Goal: Task Accomplishment & Management: Understand process/instructions

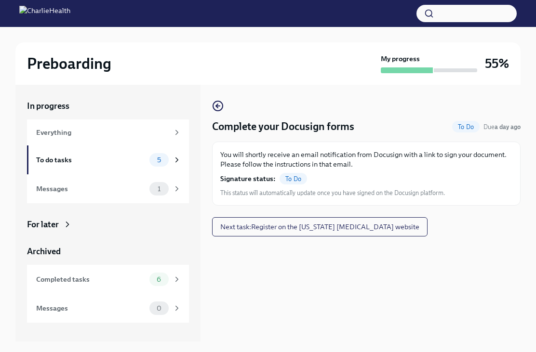
scroll to position [31, 0]
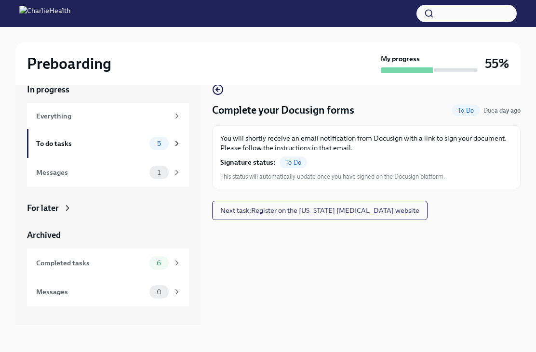
click at [162, 166] on div "1" at bounding box center [158, 172] width 19 height 13
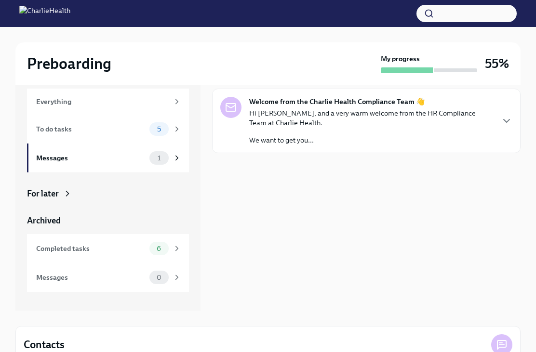
click at [169, 132] on div "5" at bounding box center [165, 128] width 32 height 13
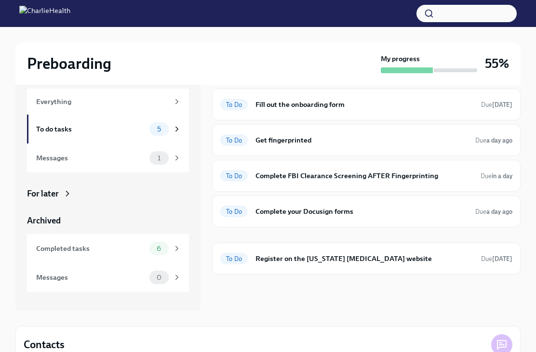
click at [163, 161] on span "1" at bounding box center [159, 158] width 14 height 7
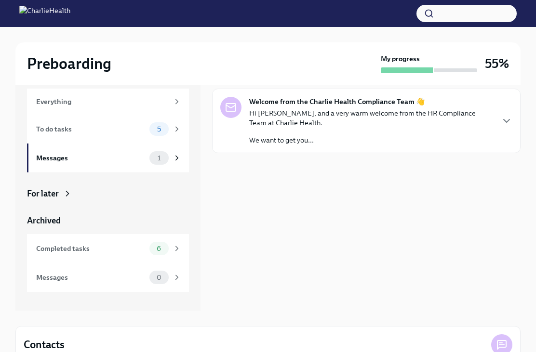
click at [251, 141] on p "We want to get you..." at bounding box center [371, 140] width 244 height 10
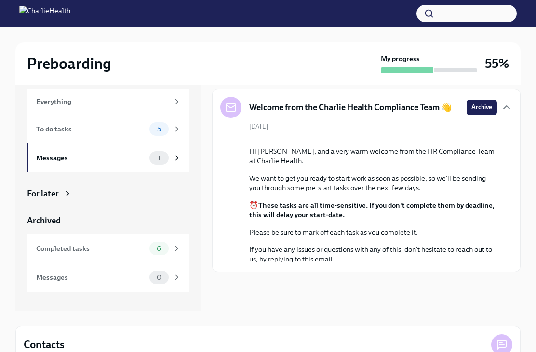
scroll to position [2, 0]
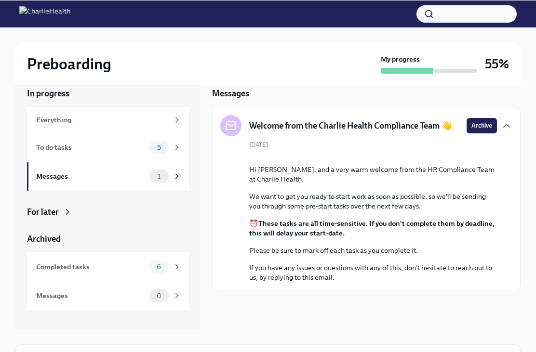
click at [153, 147] on span "5" at bounding box center [158, 147] width 15 height 7
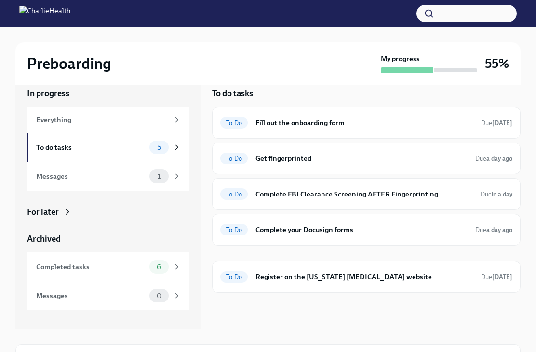
click at [493, 158] on strong "a day ago" at bounding box center [499, 158] width 26 height 7
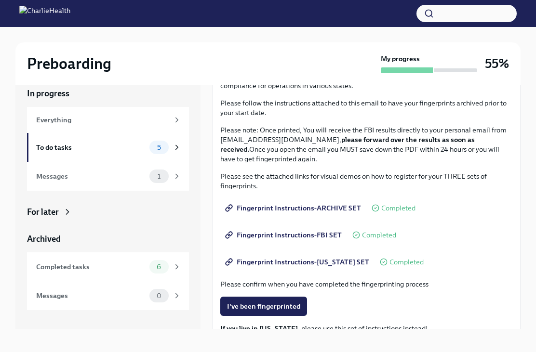
scroll to position [68, 0]
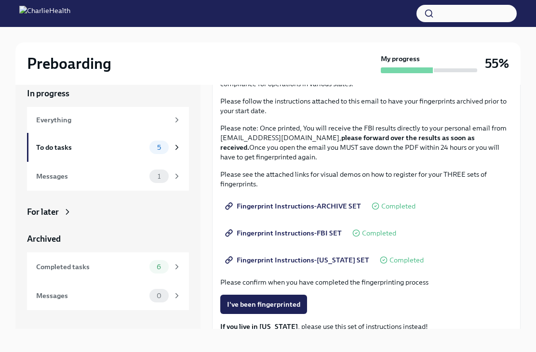
click at [342, 209] on span "Fingerprint Instructions-ARCHIVE SET" at bounding box center [294, 206] width 134 height 10
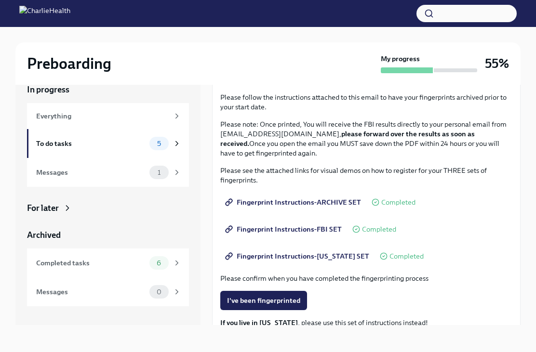
click at [299, 198] on span "Fingerprint Instructions-ARCHIVE SET" at bounding box center [294, 203] width 134 height 10
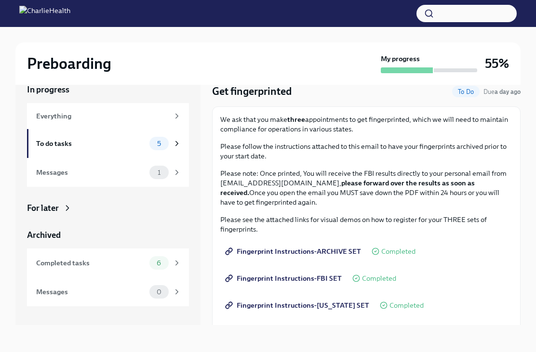
scroll to position [18, 0]
click at [315, 247] on span "Fingerprint Instructions-ARCHIVE SET" at bounding box center [294, 252] width 134 height 10
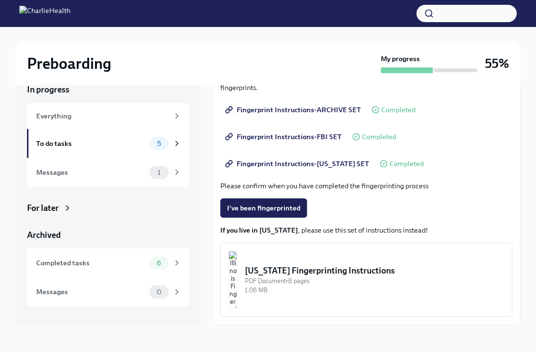
scroll to position [160, 0]
click at [172, 137] on div "5" at bounding box center [165, 143] width 32 height 13
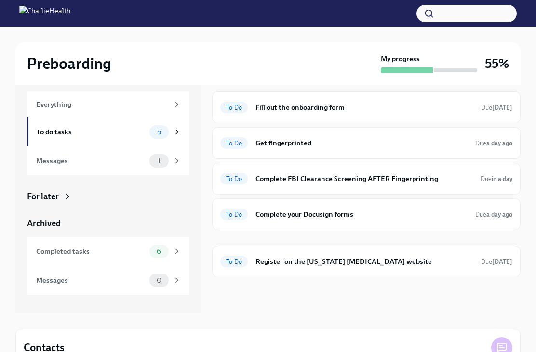
click at [405, 261] on h6 "Register on the [US_STATE] [MEDICAL_DATA] website" at bounding box center [364, 261] width 218 height 11
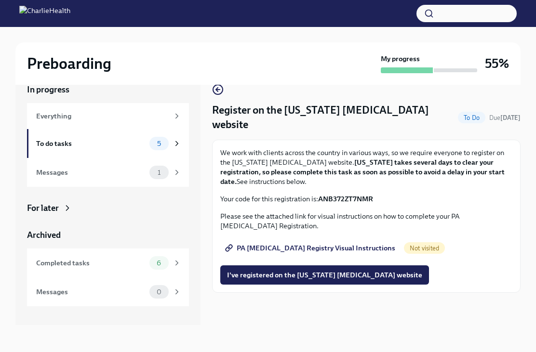
click at [348, 243] on span "PA [MEDICAL_DATA] Registry Visual Instructions" at bounding box center [311, 248] width 168 height 10
